Goal: Find specific page/section: Find specific page/section

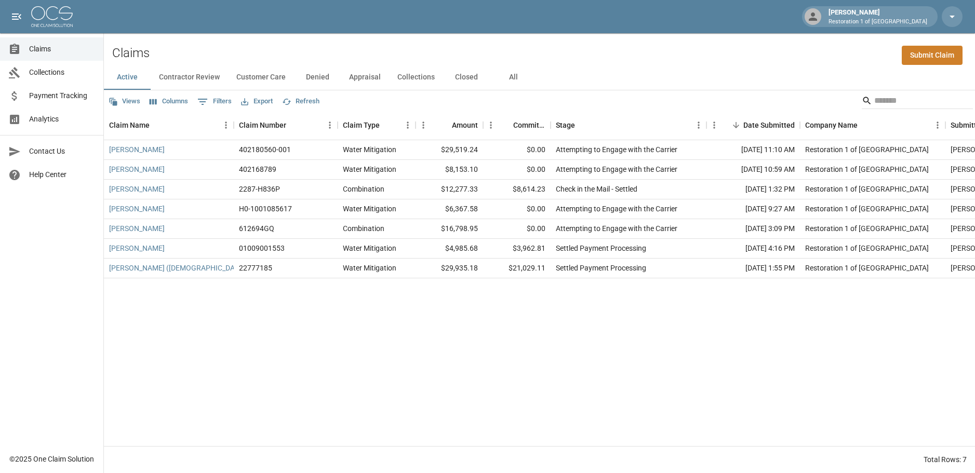
click at [308, 346] on div "[PERSON_NAME] 402180560-001 Water Mitigation $29,519.24 $0.00 Attempting to Eng…" at bounding box center [589, 293] width 971 height 306
click at [466, 78] on button "Closed" at bounding box center [466, 77] width 47 height 25
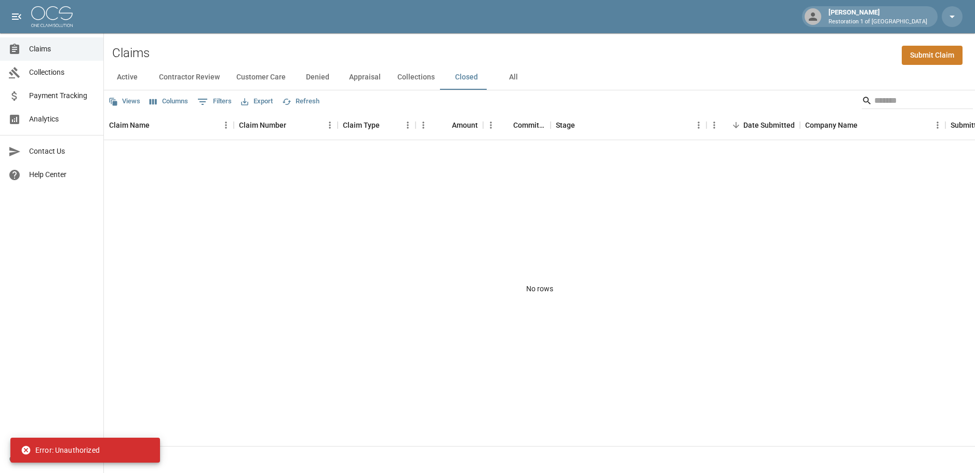
click at [359, 77] on button "Appraisal" at bounding box center [365, 77] width 48 height 25
click at [317, 80] on button "Denied" at bounding box center [317, 77] width 47 height 25
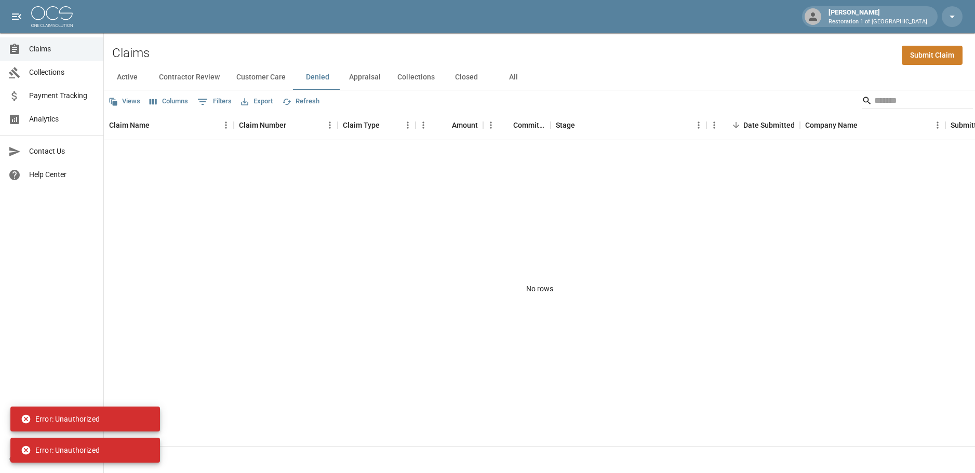
click at [249, 74] on button "Customer Care" at bounding box center [261, 77] width 66 height 25
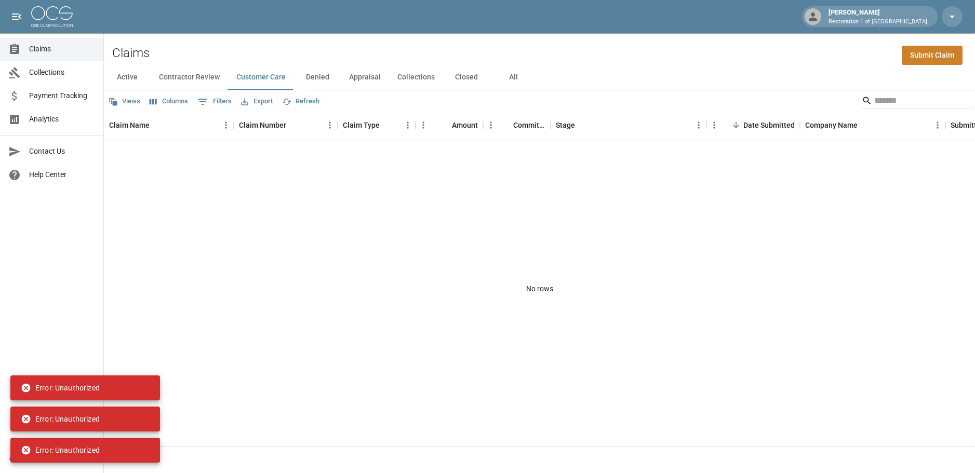
click at [159, 74] on button "Contractor Review" at bounding box center [189, 77] width 77 height 25
click at [125, 76] on button "Active" at bounding box center [127, 77] width 47 height 25
click at [51, 50] on span "Claims" at bounding box center [62, 49] width 66 height 11
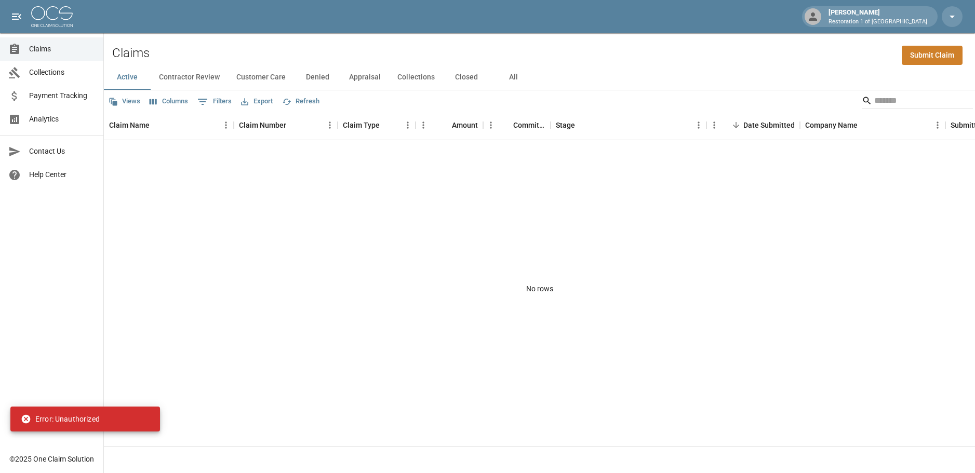
click at [412, 258] on div "No rows" at bounding box center [539, 288] width 871 height 297
click at [356, 78] on button "Appraisal" at bounding box center [365, 77] width 48 height 25
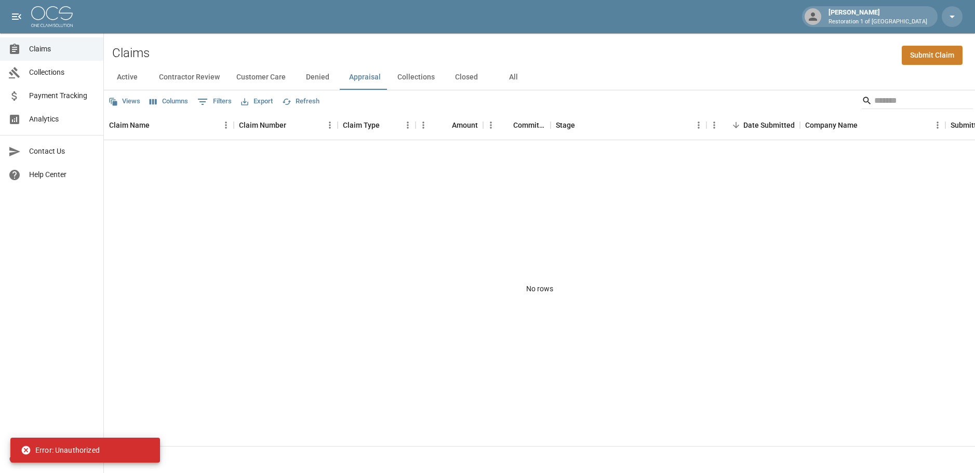
click at [414, 262] on div "No rows" at bounding box center [539, 288] width 871 height 297
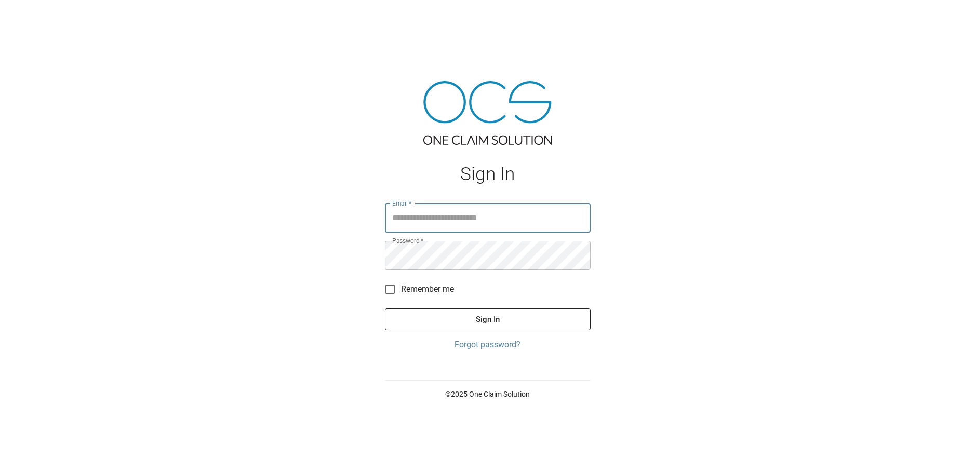
type input "**********"
click at [484, 319] on button "Sign In" at bounding box center [488, 319] width 206 height 22
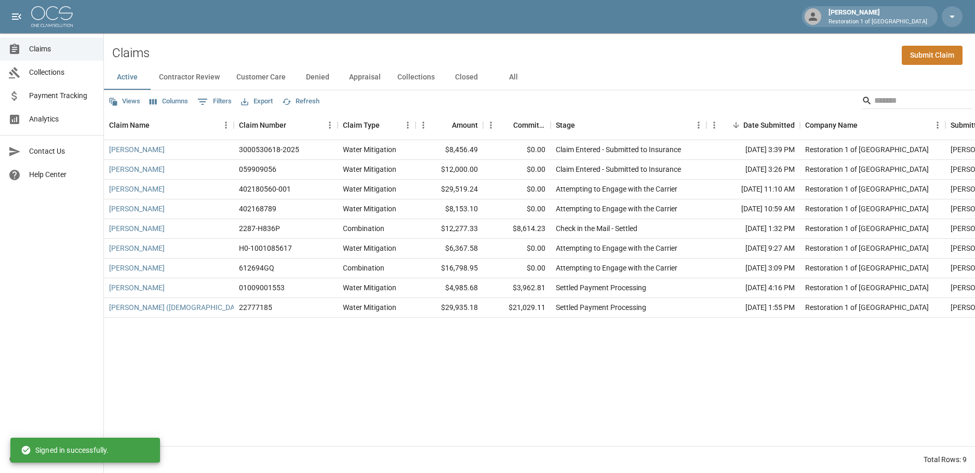
click at [374, 75] on button "Appraisal" at bounding box center [365, 77] width 48 height 25
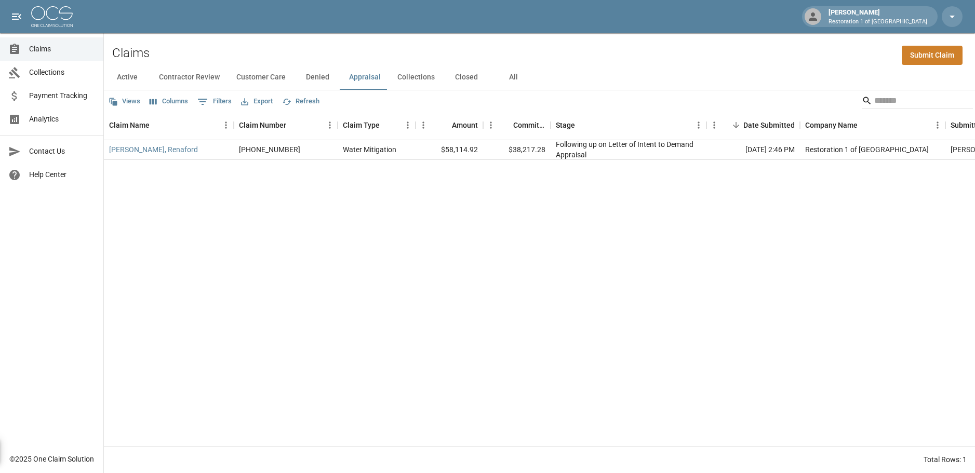
click at [692, 270] on div "[PERSON_NAME], Renaford [PHONE_NUMBER] Water Mitigation $58,114.92 $38,217.28 F…" at bounding box center [589, 293] width 971 height 306
click at [708, 250] on div "[PERSON_NAME], Renaford [PHONE_NUMBER] Water Mitigation $58,114.92 $38,217.28 F…" at bounding box center [589, 293] width 971 height 306
click at [656, 51] on div "Claims Submit Claim" at bounding box center [539, 49] width 871 height 32
